Goal: Task Accomplishment & Management: Use online tool/utility

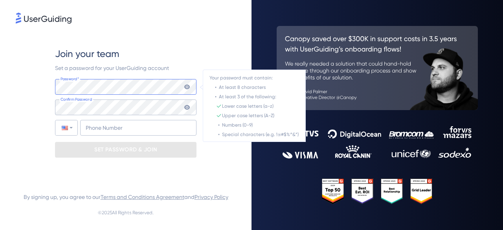
type input "+55"
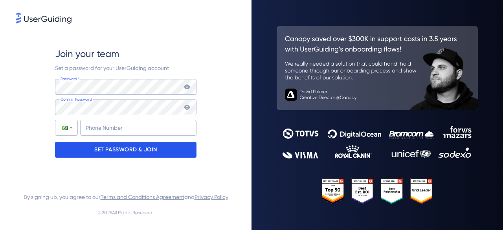
click at [125, 151] on p "SET PASSWORD & JOIN" at bounding box center [125, 149] width 63 height 13
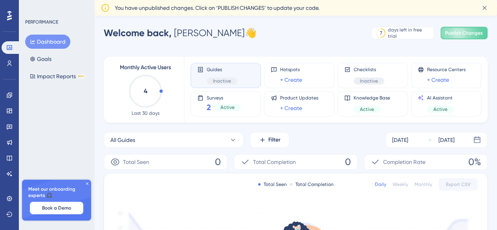
click at [88, 184] on icon at bounding box center [87, 183] width 2 height 2
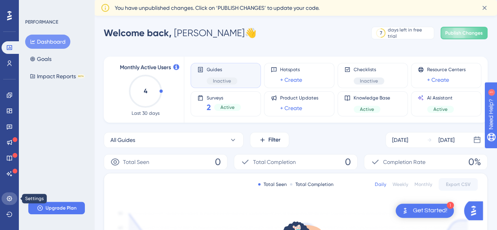
click at [10, 196] on icon at bounding box center [9, 198] width 6 height 6
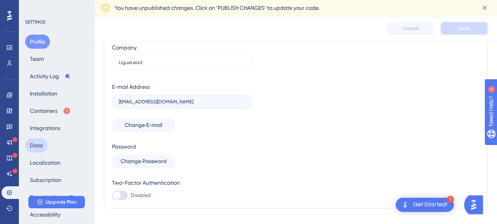
scroll to position [79, 0]
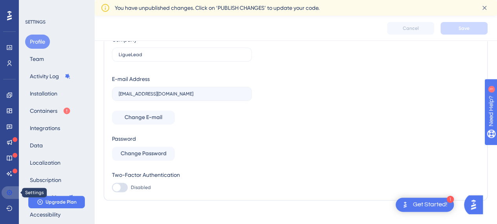
click at [12, 193] on icon at bounding box center [9, 192] width 6 height 6
click at [42, 193] on button "Rate Limiting" at bounding box center [52, 197] width 54 height 14
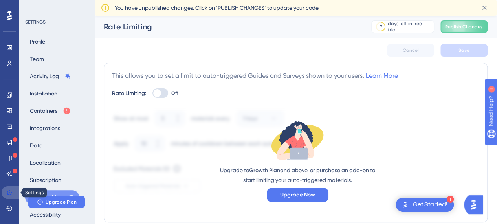
click at [8, 195] on icon at bounding box center [9, 192] width 6 height 6
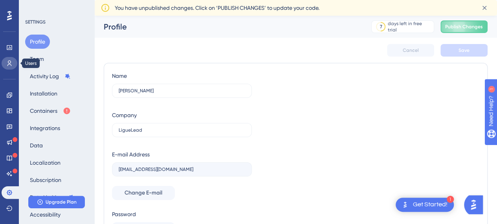
click at [9, 63] on icon at bounding box center [9, 63] width 6 height 6
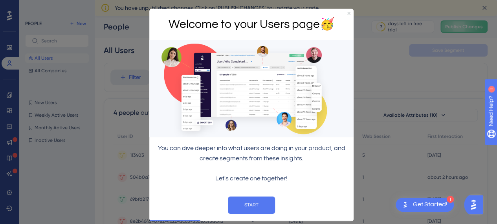
click at [348, 12] on icon "Close Preview" at bounding box center [349, 12] width 3 height 3
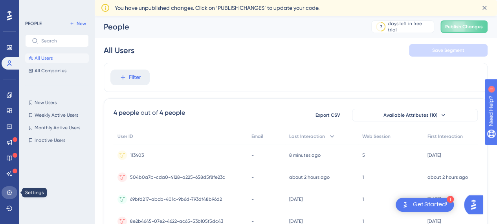
click at [12, 191] on icon at bounding box center [9, 192] width 6 height 6
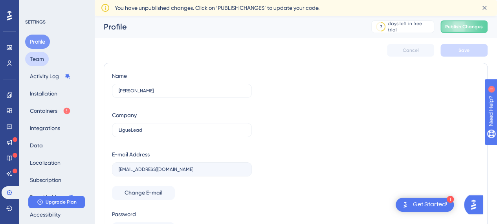
click at [32, 60] on button "Team" at bounding box center [37, 59] width 24 height 14
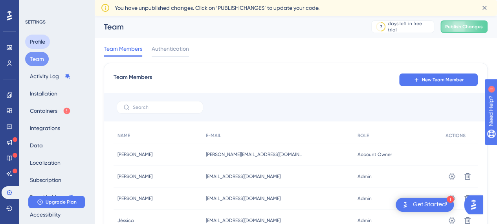
click at [37, 42] on button "Profile" at bounding box center [37, 42] width 25 height 14
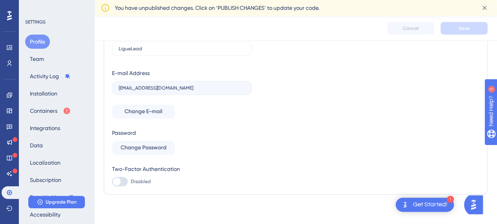
scroll to position [86, 0]
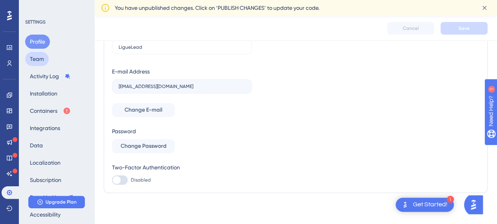
click at [46, 62] on button "Team" at bounding box center [37, 59] width 24 height 14
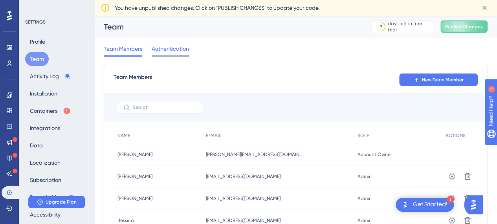
click at [171, 47] on span "Authentication" at bounding box center [170, 48] width 37 height 9
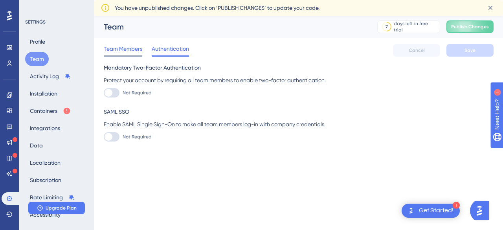
click at [126, 47] on span "Team Members" at bounding box center [123, 48] width 39 height 9
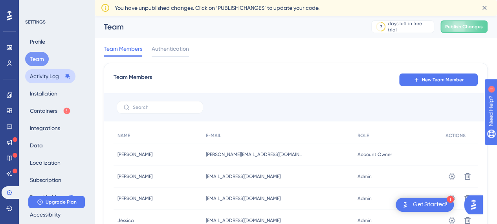
click at [37, 77] on button "Activity Log" at bounding box center [50, 76] width 50 height 14
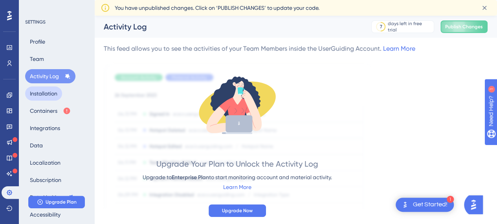
click at [39, 98] on button "Installation" at bounding box center [43, 93] width 37 height 14
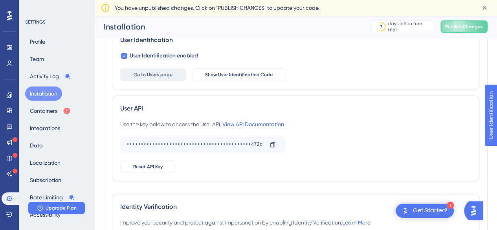
scroll to position [183, 0]
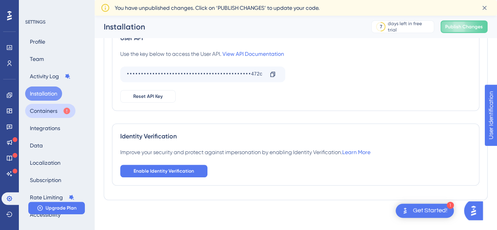
click at [48, 112] on button "Containers" at bounding box center [50, 111] width 50 height 14
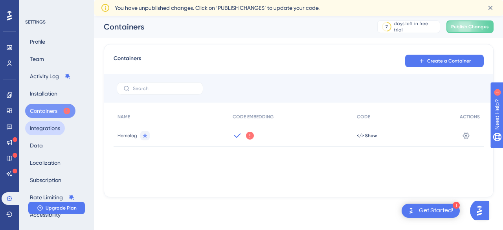
click at [51, 128] on button "Integrations" at bounding box center [45, 128] width 40 height 14
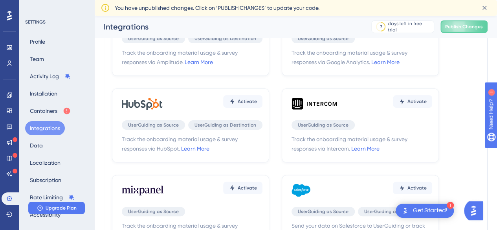
scroll to position [118, 0]
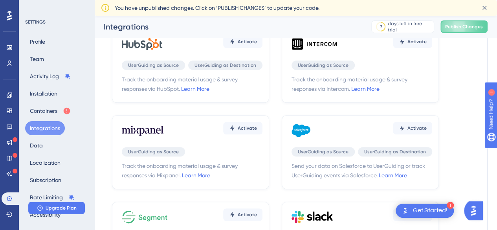
click at [48, 142] on div "Profile Team Activity Log Installation Containers Integrations Data Localizatio…" at bounding box center [57, 128] width 64 height 187
click at [40, 145] on button "Data" at bounding box center [36, 145] width 22 height 14
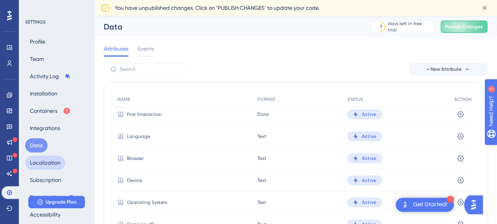
scroll to position [73, 0]
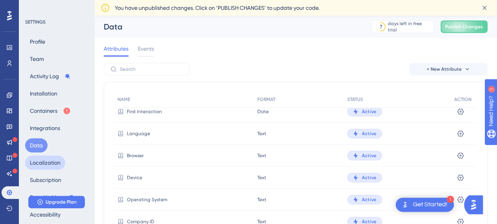
click at [43, 163] on button "Localization" at bounding box center [45, 163] width 40 height 14
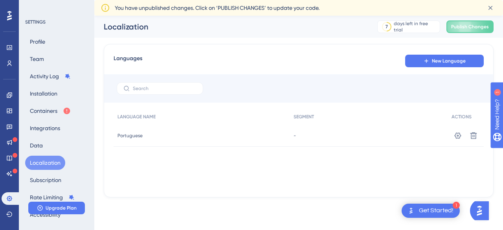
click at [132, 140] on div "Portuguese Portuguese" at bounding box center [202, 136] width 176 height 22
click at [132, 135] on span "Portuguese" at bounding box center [130, 135] width 25 height 6
click at [457, 136] on icon at bounding box center [458, 136] width 8 height 8
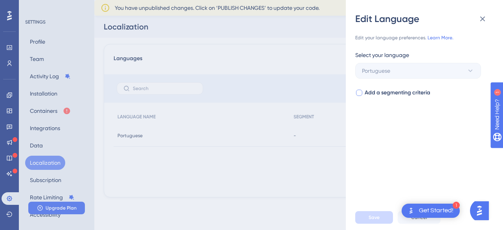
click at [358, 94] on div at bounding box center [359, 93] width 6 height 6
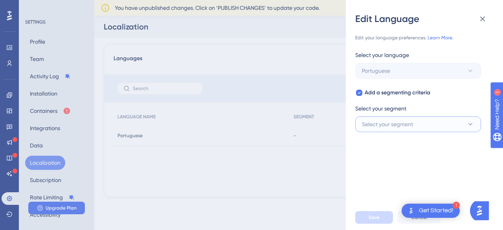
click at [390, 123] on span "Select your segment" at bounding box center [387, 124] width 51 height 9
click at [360, 92] on icon at bounding box center [359, 93] width 3 height 2
checkbox input "false"
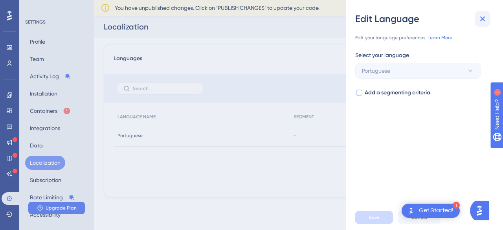
click at [480, 16] on icon at bounding box center [482, 18] width 9 height 9
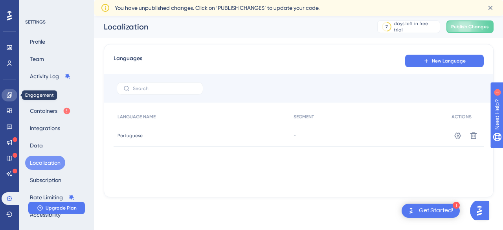
click at [9, 99] on link at bounding box center [10, 95] width 16 height 13
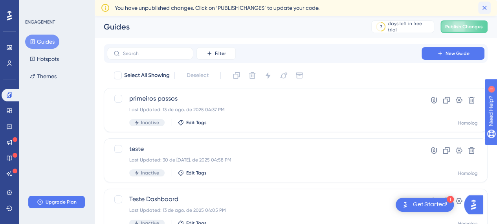
click at [484, 7] on icon at bounding box center [485, 8] width 8 height 8
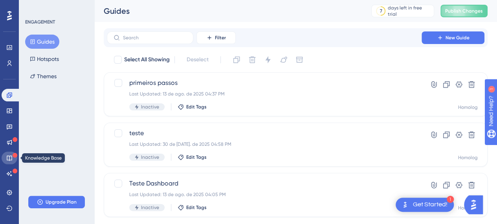
click at [10, 159] on icon at bounding box center [9, 158] width 6 height 6
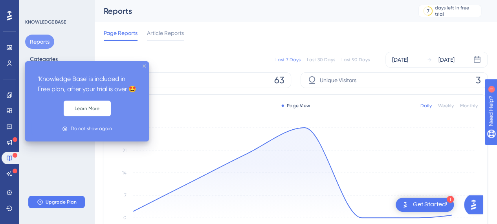
click at [145, 65] on icon "close tooltip" at bounding box center [144, 65] width 3 height 3
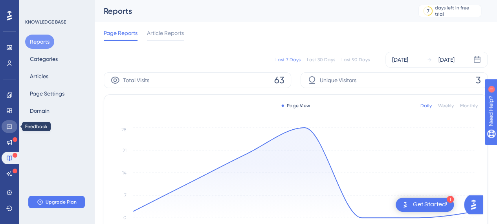
click at [9, 125] on icon at bounding box center [9, 126] width 6 height 6
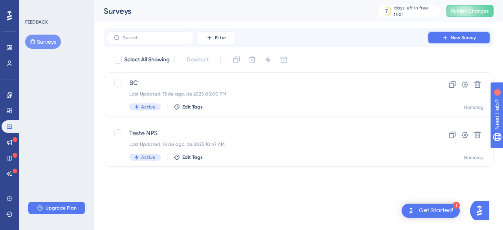
click at [451, 38] on button "New Survey" at bounding box center [459, 37] width 63 height 13
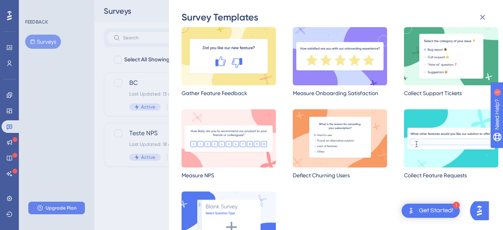
scroll to position [72, 0]
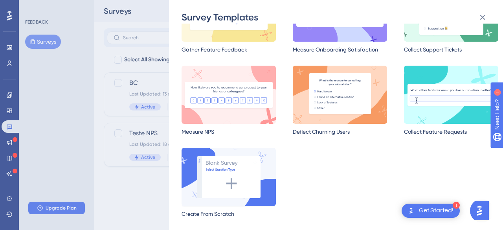
click at [233, 186] on img at bounding box center [229, 177] width 94 height 58
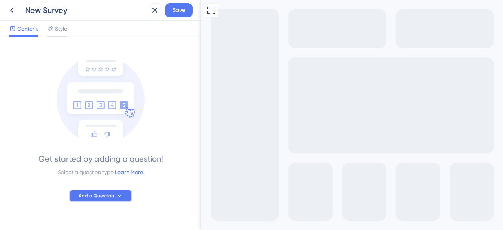
click at [94, 197] on span "Add a Question" at bounding box center [96, 196] width 35 height 6
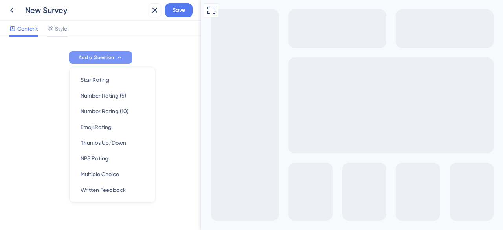
scroll to position [142, 0]
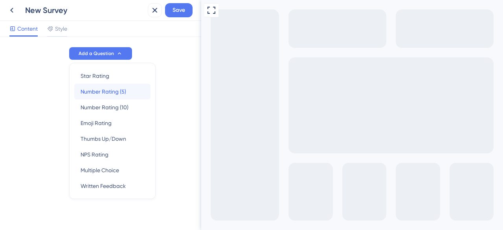
click at [93, 93] on span "Number Rating (5)" at bounding box center [104, 91] width 46 height 9
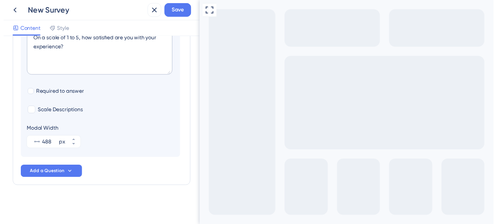
scroll to position [0, 0]
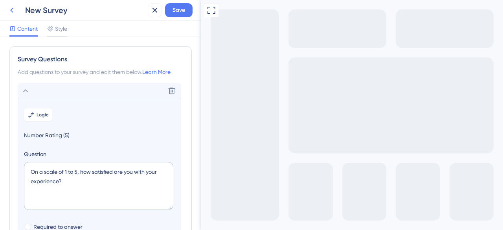
click at [14, 8] on icon at bounding box center [11, 10] width 9 height 9
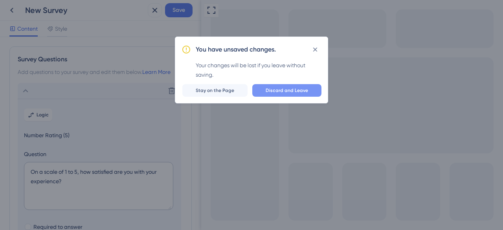
click at [286, 92] on span "Discard and Leave" at bounding box center [287, 90] width 42 height 6
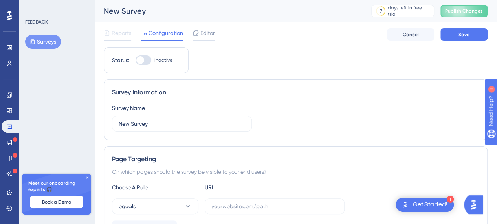
click at [42, 42] on button "Surveys" at bounding box center [43, 42] width 36 height 14
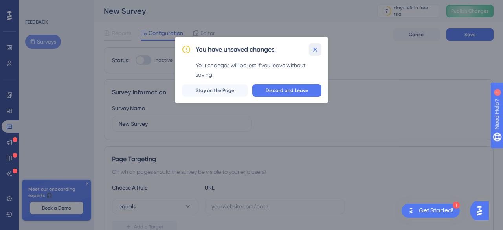
click at [315, 50] on icon at bounding box center [315, 50] width 8 height 8
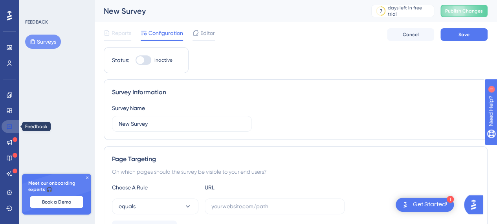
click at [15, 125] on link at bounding box center [11, 126] width 19 height 13
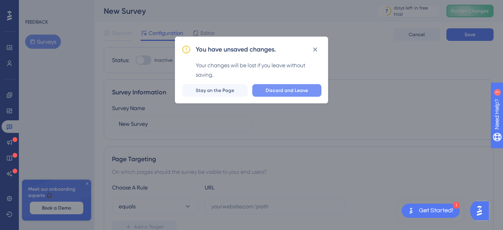
click at [282, 91] on span "Discard and Leave" at bounding box center [287, 90] width 42 height 6
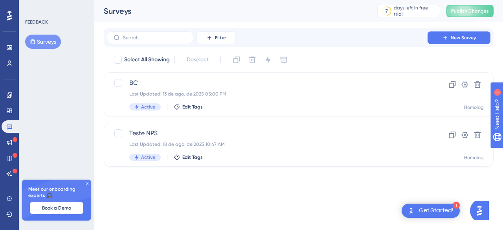
click at [87, 184] on icon at bounding box center [87, 183] width 5 height 5
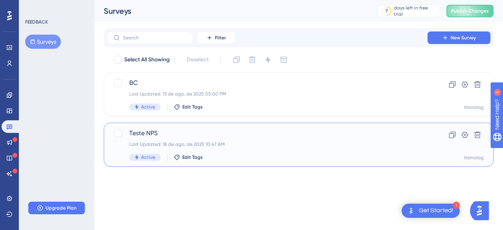
click at [193, 134] on span "Teste NPS" at bounding box center [267, 133] width 276 height 9
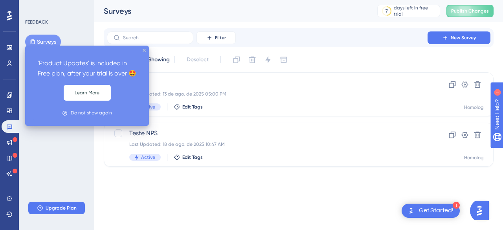
click at [145, 49] on icon "close tooltip" at bounding box center [144, 50] width 3 height 3
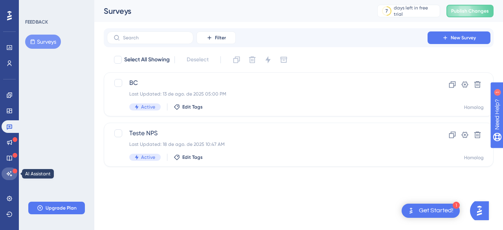
click at [11, 172] on icon at bounding box center [10, 173] width 6 height 5
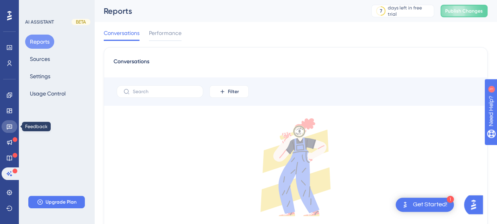
click at [10, 125] on icon at bounding box center [9, 126] width 6 height 6
